Goal: Task Accomplishment & Management: Use online tool/utility

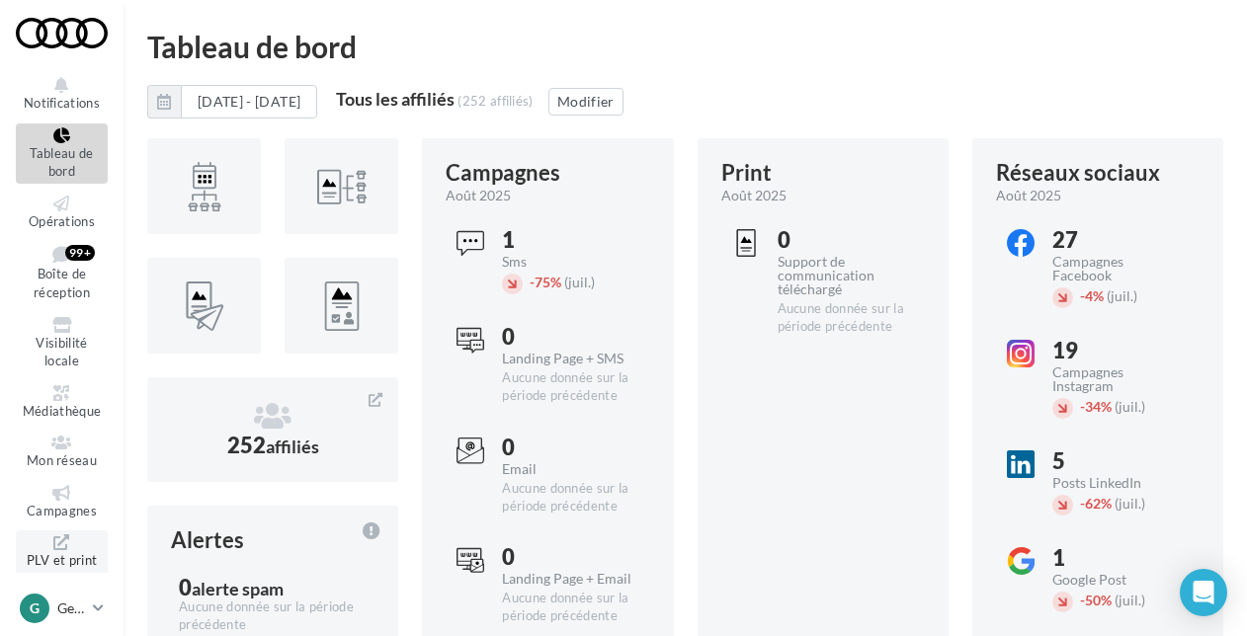
click at [57, 539] on icon at bounding box center [62, 542] width 80 height 16
click at [71, 485] on icon at bounding box center [62, 493] width 80 height 16
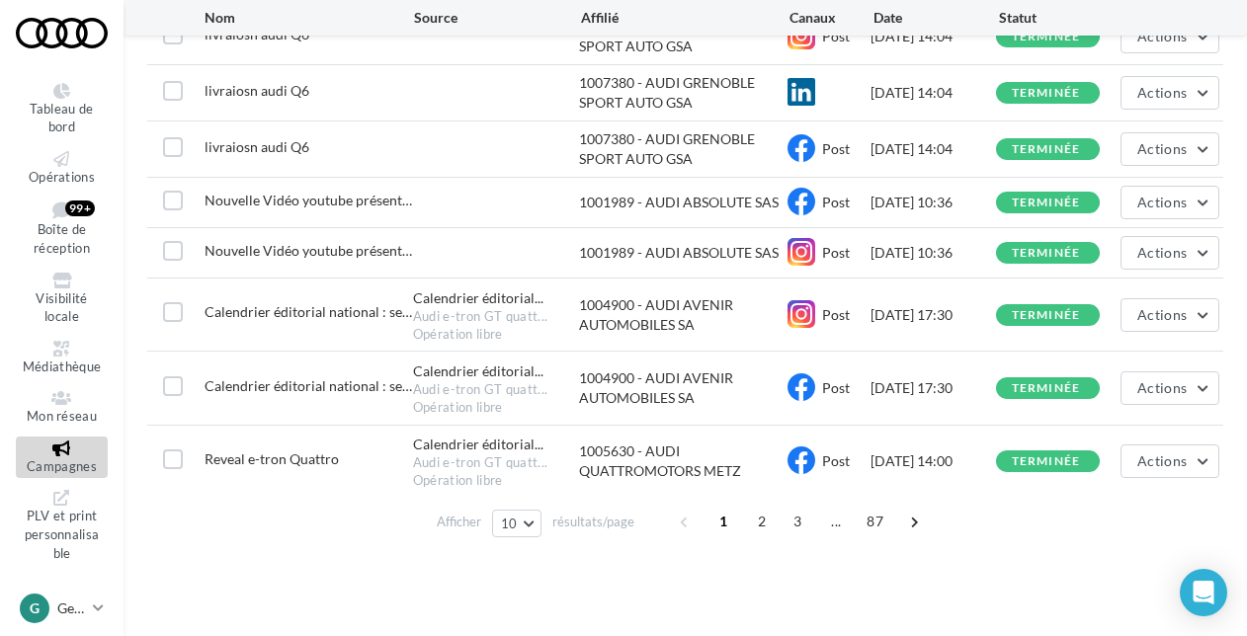
scroll to position [434, 0]
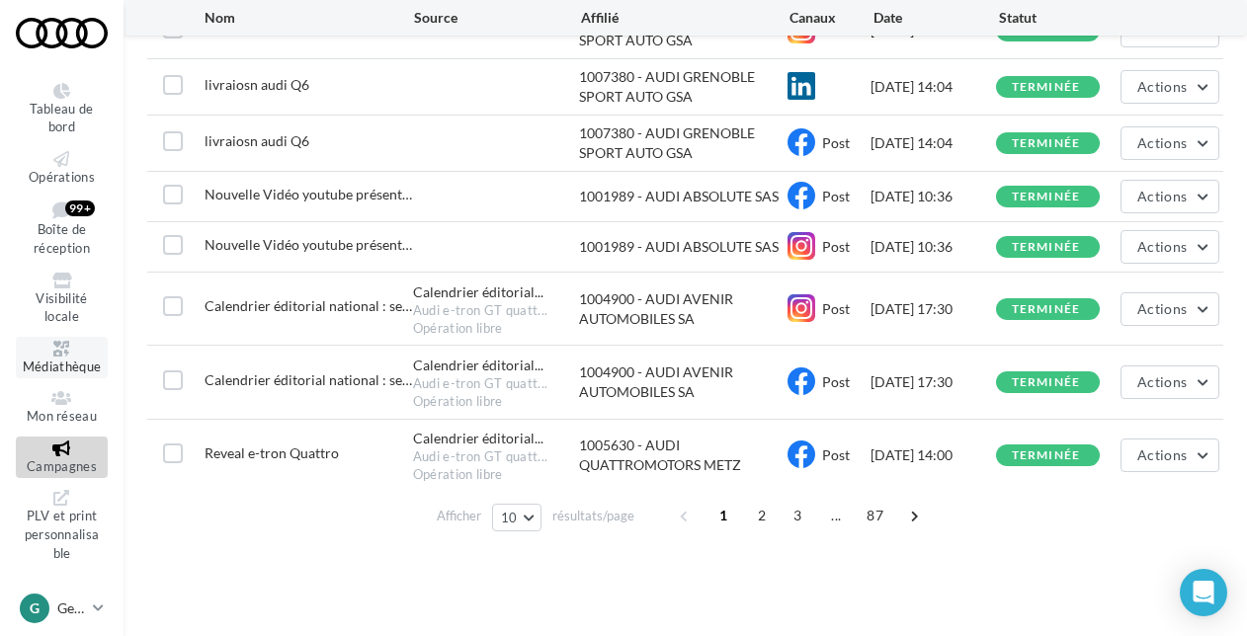
click at [47, 355] on icon at bounding box center [62, 349] width 80 height 16
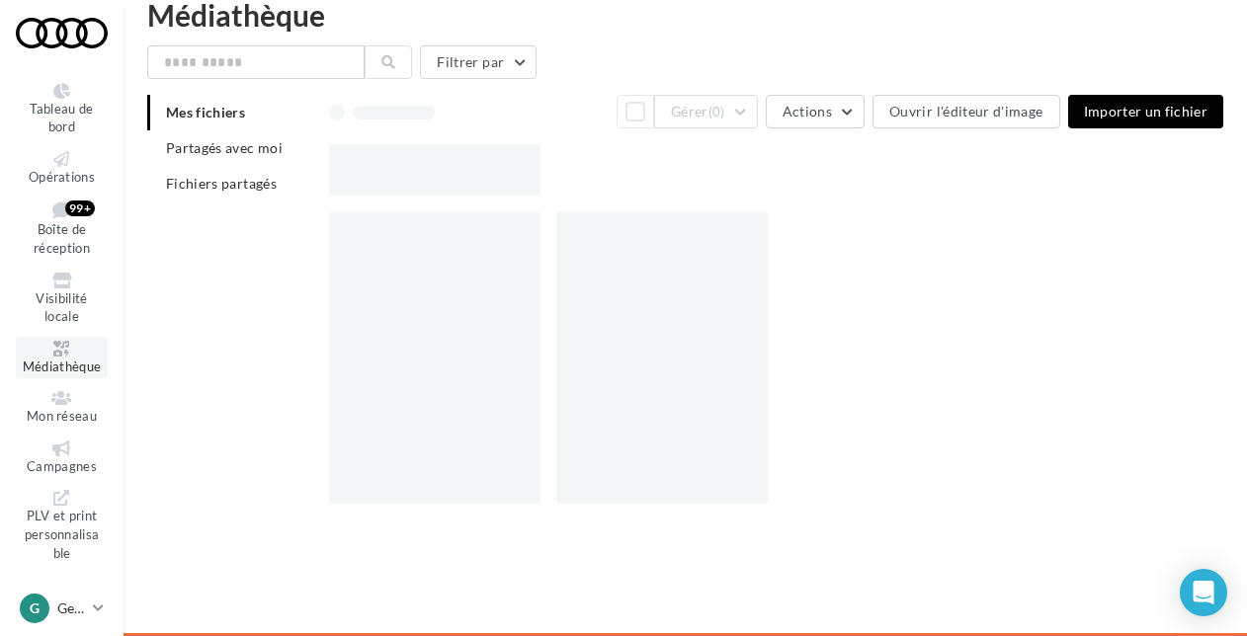
scroll to position [32, 0]
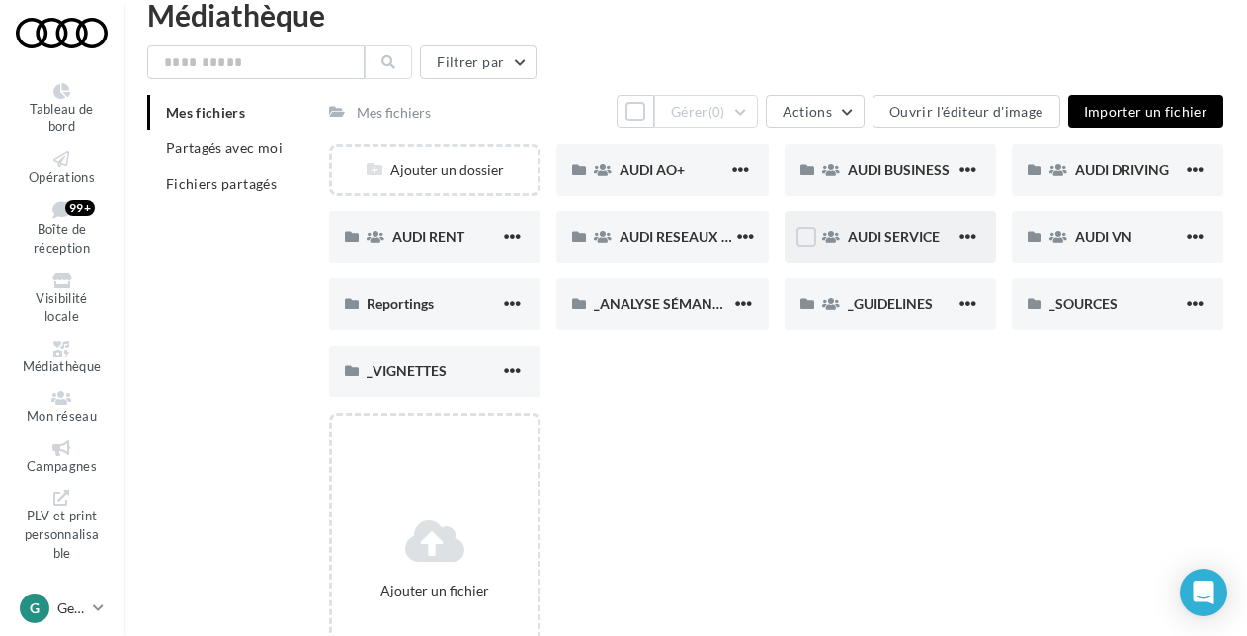
click at [919, 247] on div "AUDI SERVICE" at bounding box center [902, 237] width 108 height 20
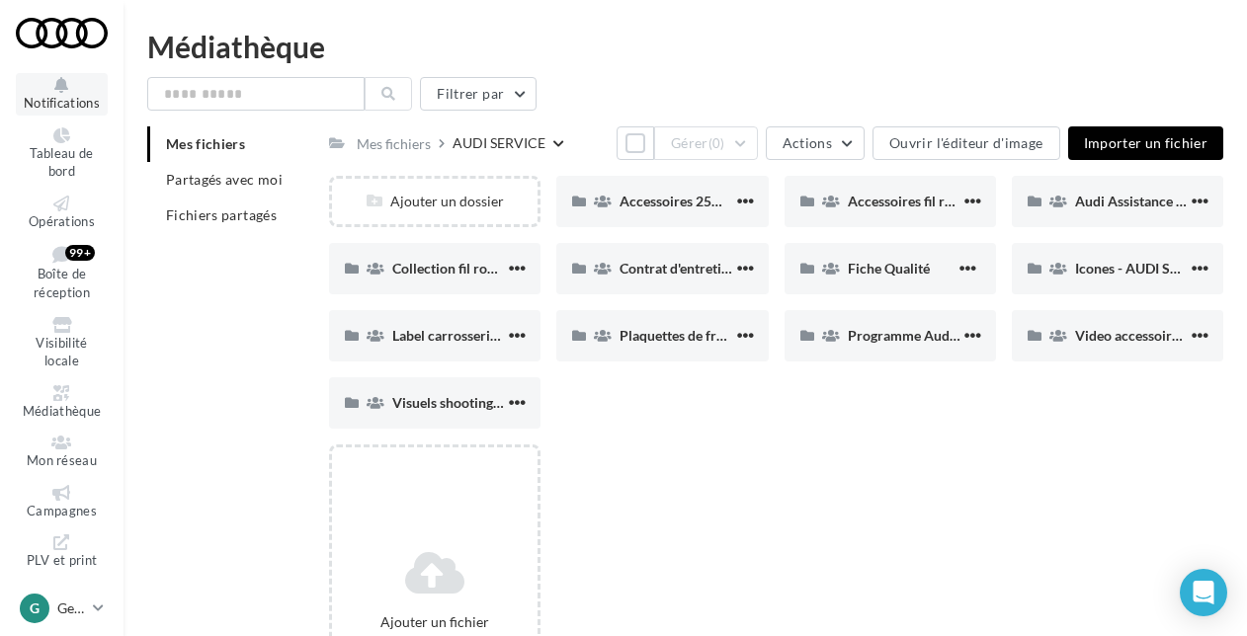
click at [51, 79] on icon at bounding box center [62, 85] width 80 height 16
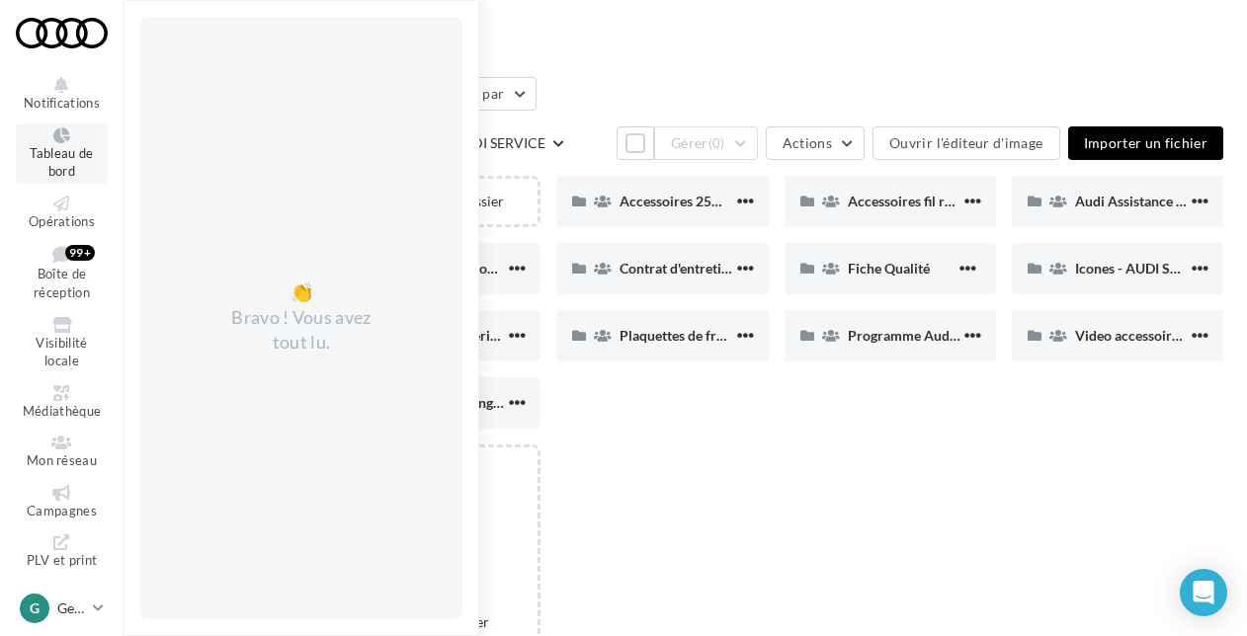
click at [59, 157] on span "Tableau de bord" at bounding box center [61, 162] width 63 height 35
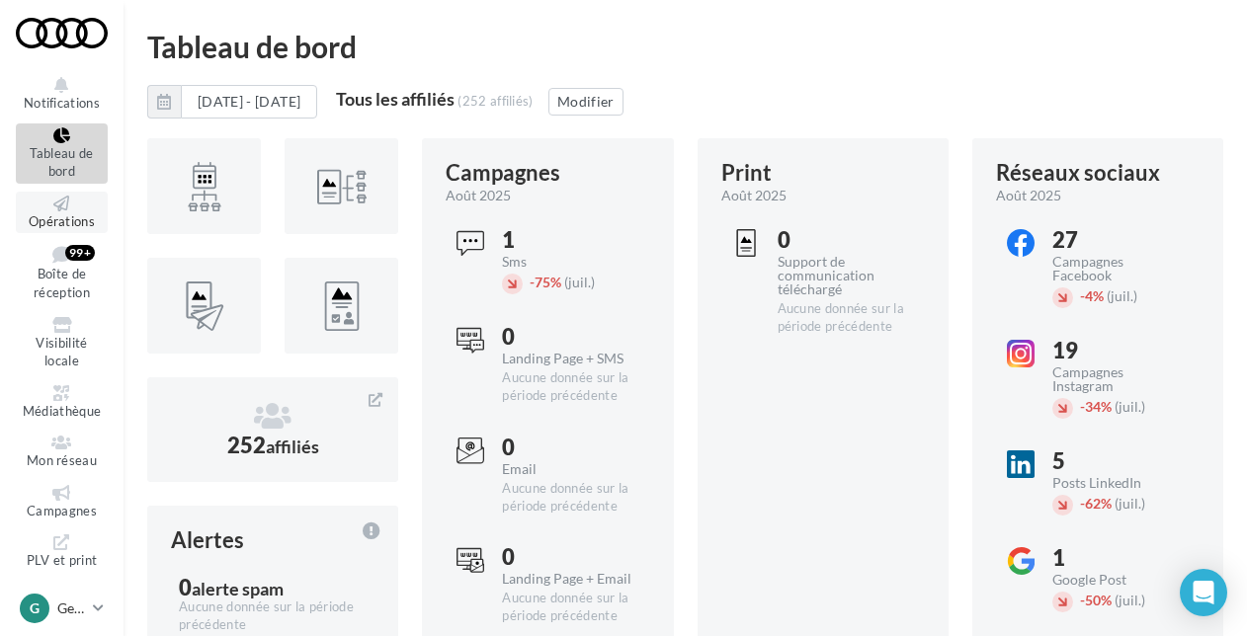
click at [74, 216] on span "Opérations" at bounding box center [62, 221] width 66 height 16
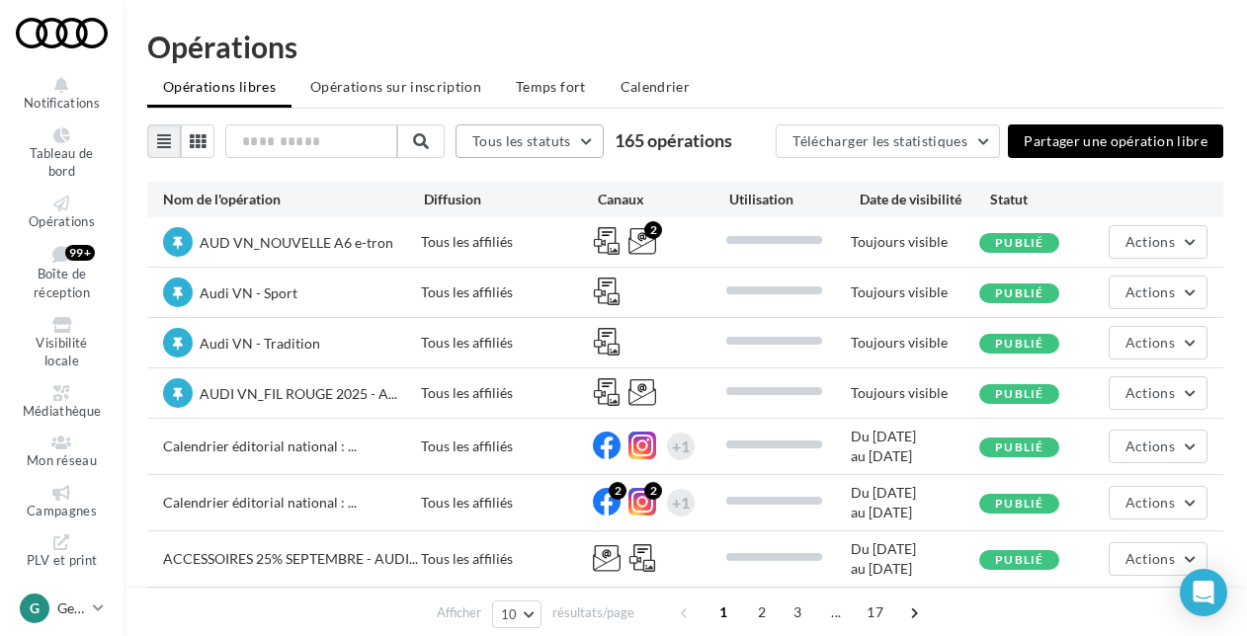
click at [566, 152] on button "Tous les statuts" at bounding box center [529, 141] width 148 height 34
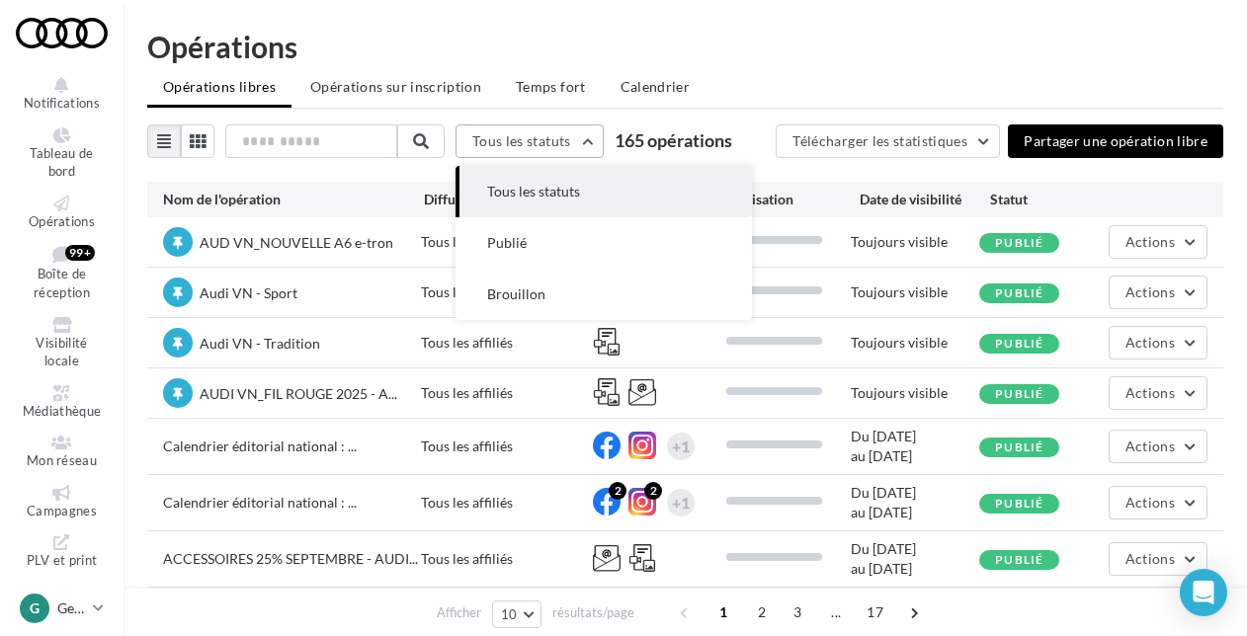
click at [558, 149] on button "Tous les statuts" at bounding box center [529, 141] width 148 height 34
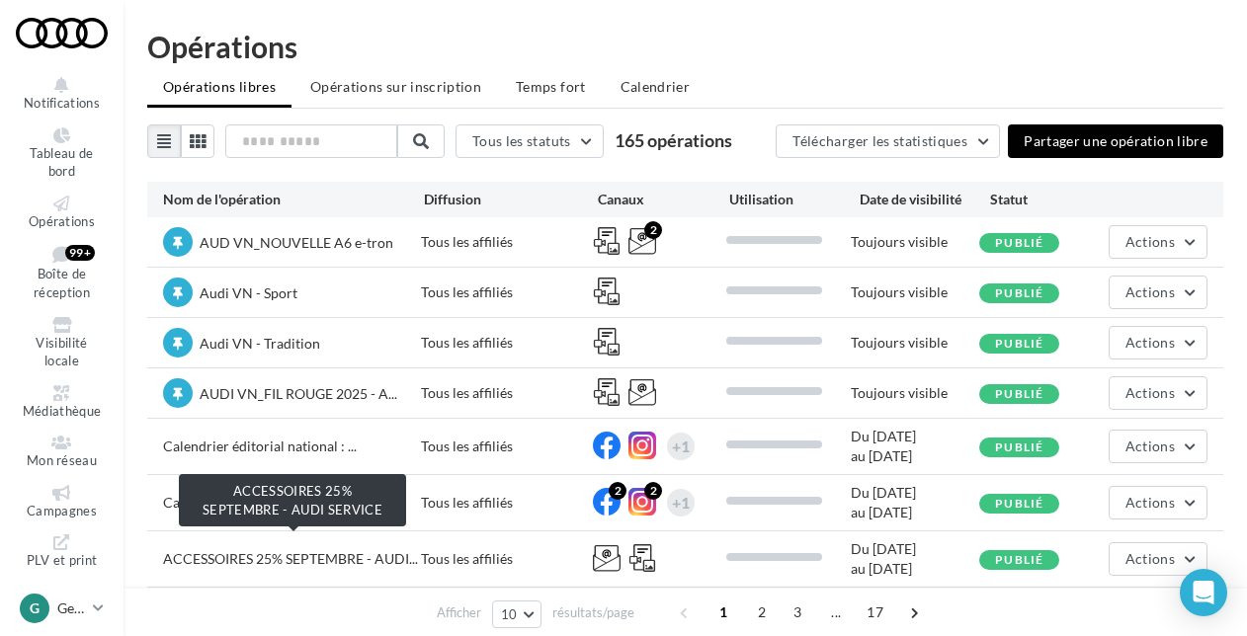
click at [259, 550] on span "ACCESSOIRES 25% SEPTEMBRE - AUDI..." at bounding box center [290, 558] width 255 height 17
click at [170, 549] on span "ACCESSOIRES 25% SEPTEMBRE - AUDI..." at bounding box center [290, 559] width 255 height 20
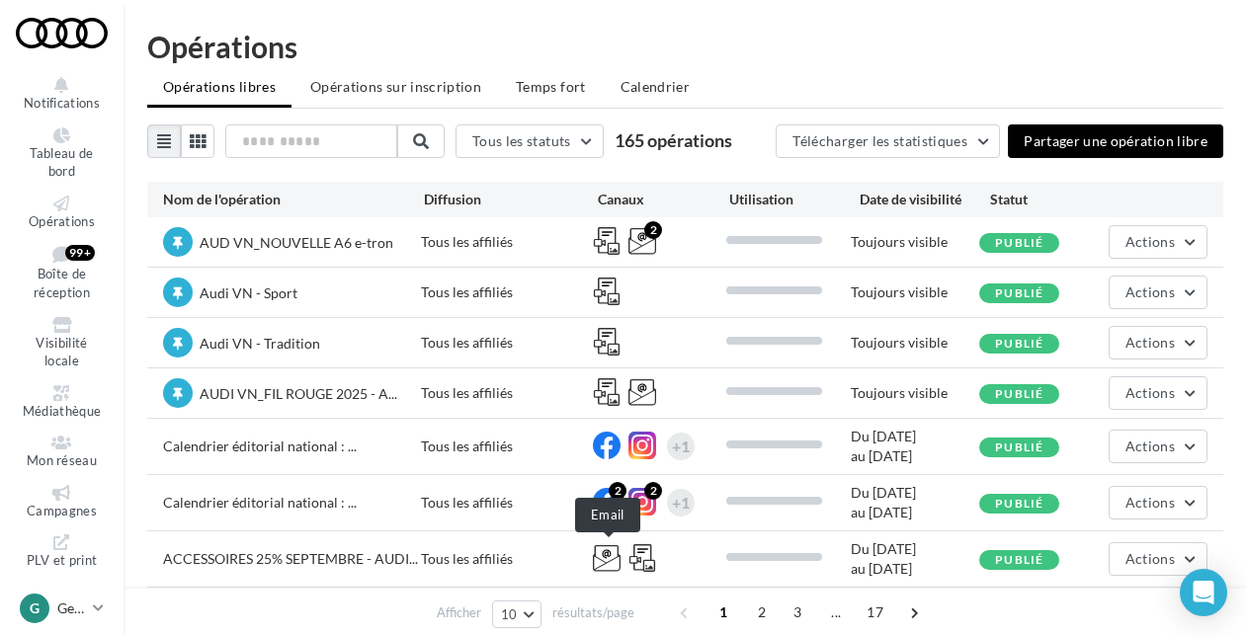
click at [605, 555] on icon at bounding box center [607, 558] width 28 height 28
click at [650, 551] on icon at bounding box center [642, 558] width 28 height 28
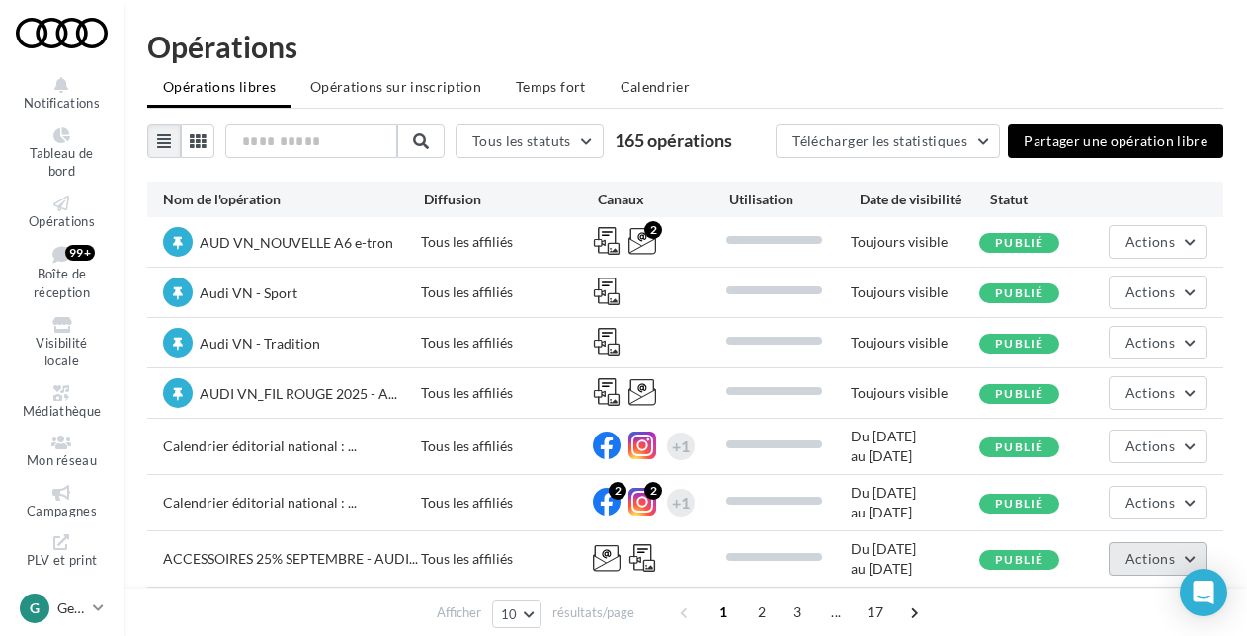
click at [1156, 552] on span "Actions" at bounding box center [1149, 558] width 49 height 17
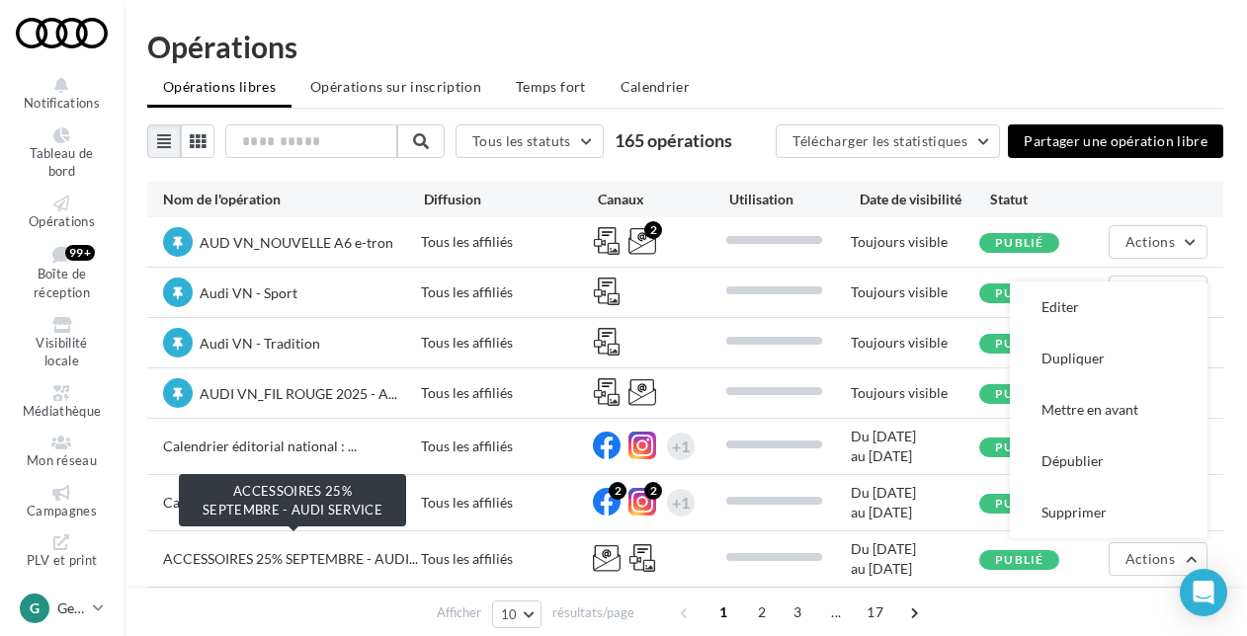
click at [217, 550] on span "ACCESSOIRES 25% SEPTEMBRE - AUDI..." at bounding box center [290, 558] width 255 height 17
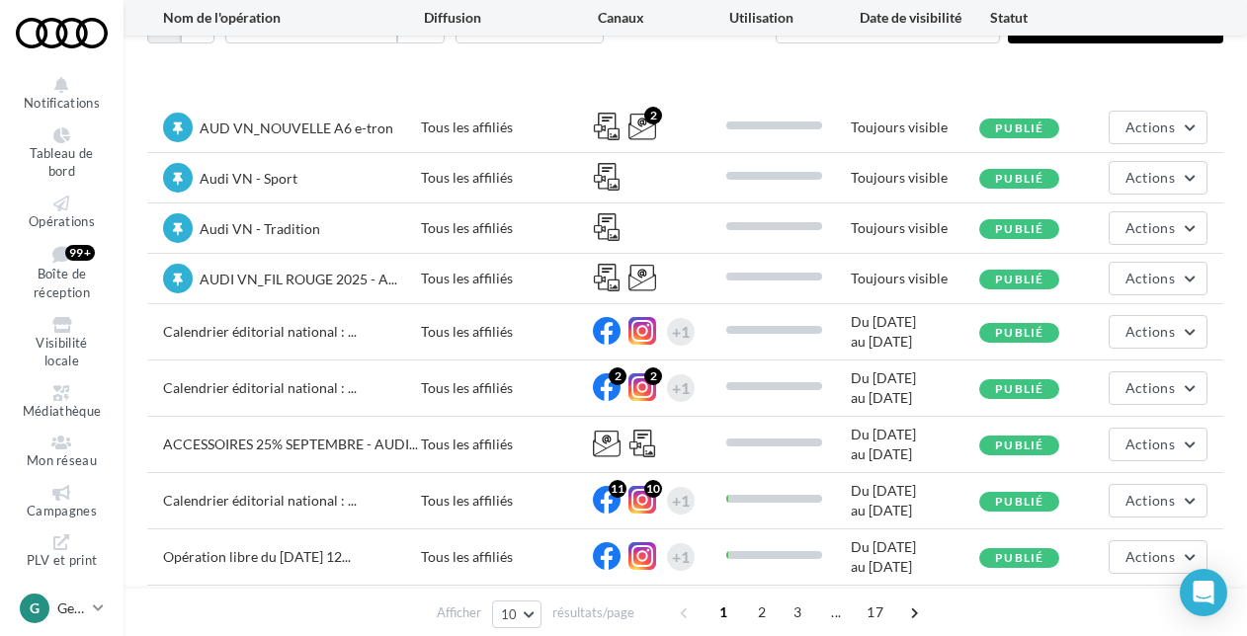
scroll to position [224, 0]
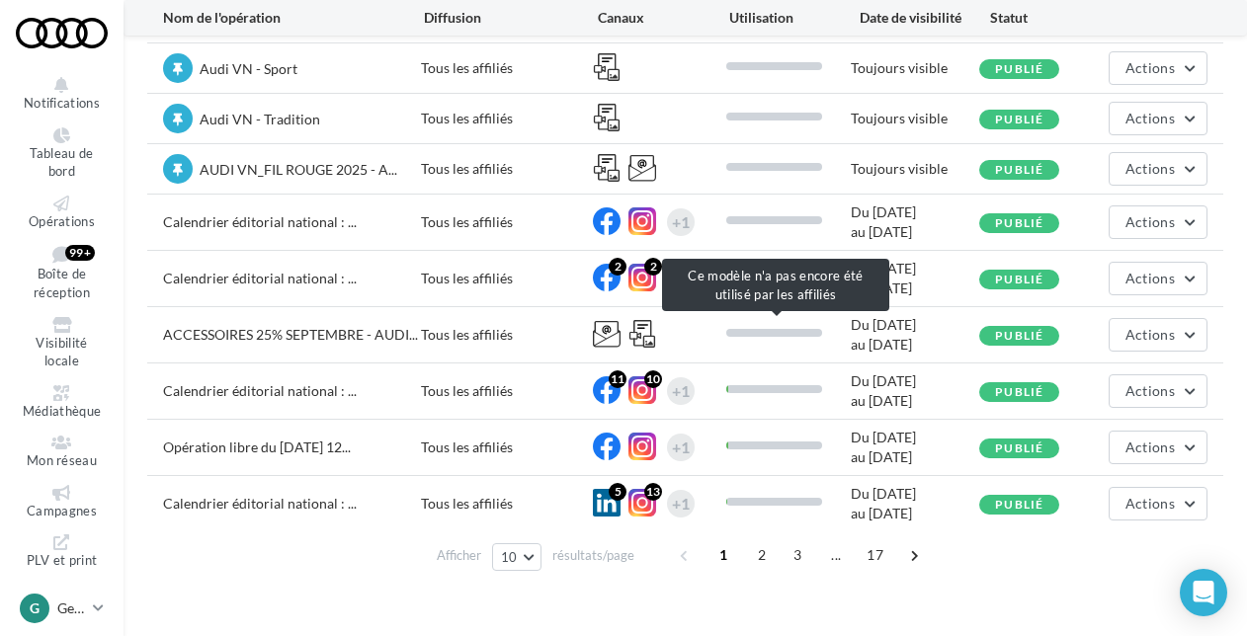
click at [779, 335] on span at bounding box center [774, 333] width 106 height 18
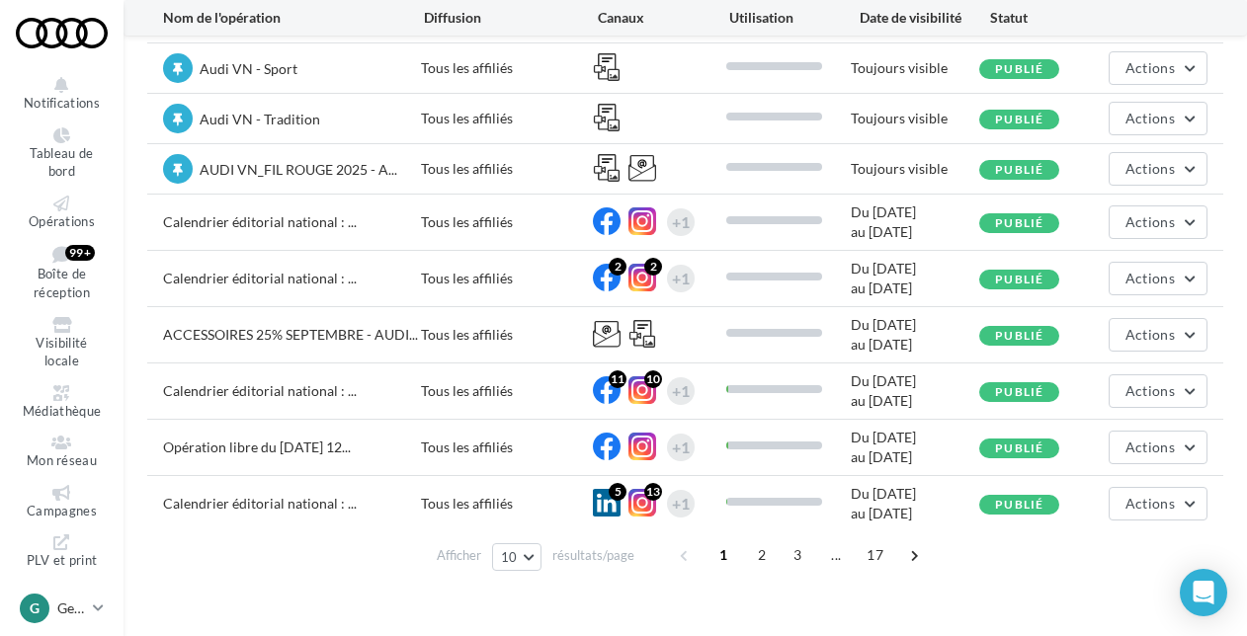
click at [1025, 332] on span "Publié" at bounding box center [1019, 335] width 48 height 15
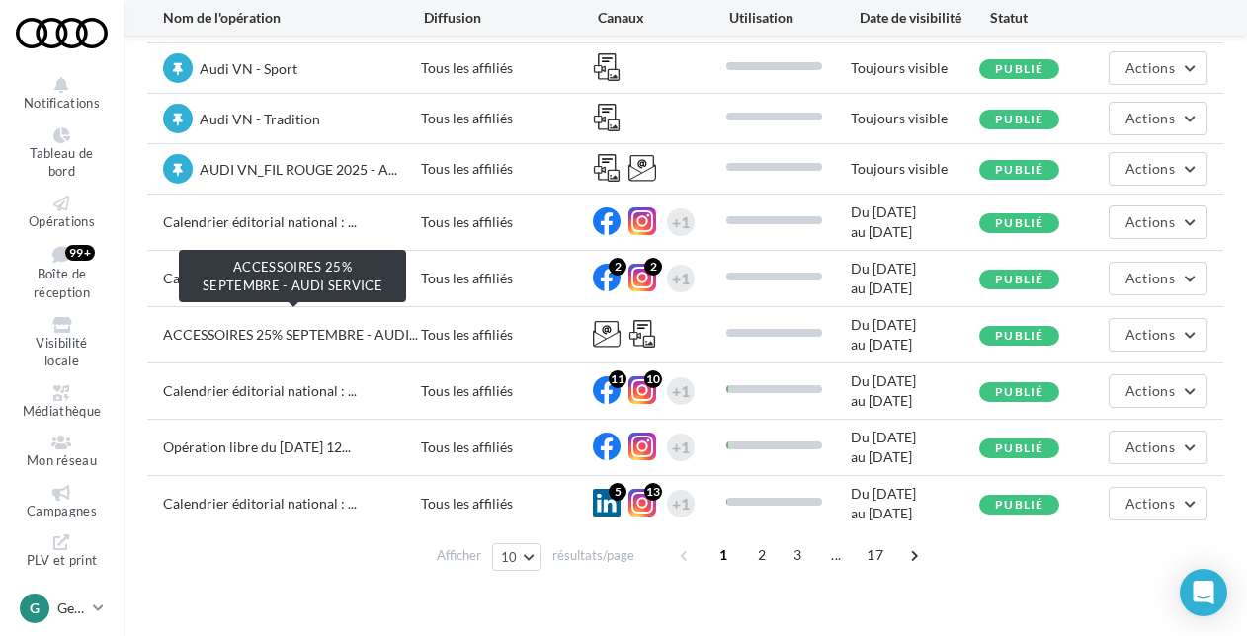
click at [267, 326] on span "ACCESSOIRES 25% SEPTEMBRE - AUDI..." at bounding box center [290, 334] width 255 height 17
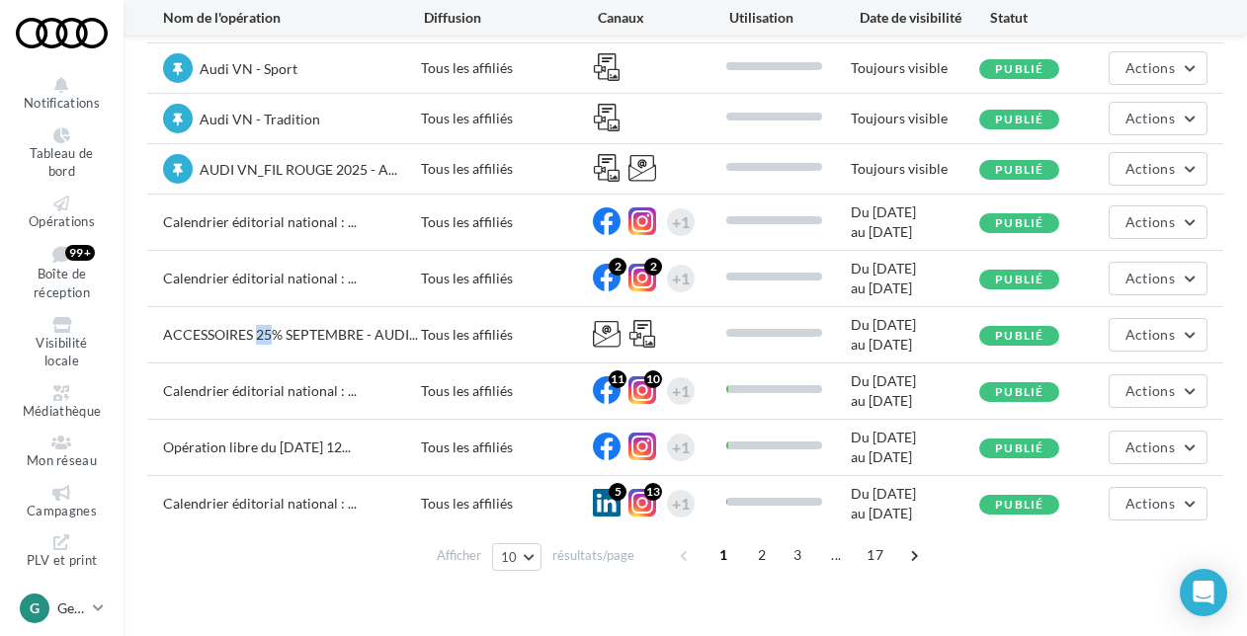
click at [267, 326] on span "ACCESSOIRES 25% SEPTEMBRE - AUDI..." at bounding box center [290, 334] width 255 height 17
click at [263, 326] on span "ACCESSOIRES 25% SEPTEMBRE - AUDI..." at bounding box center [290, 334] width 255 height 17
click at [171, 330] on span "ACCESSOIRES 25% SEPTEMBRE - AUDI..." at bounding box center [290, 335] width 255 height 20
